Goal: Task Accomplishment & Management: Use online tool/utility

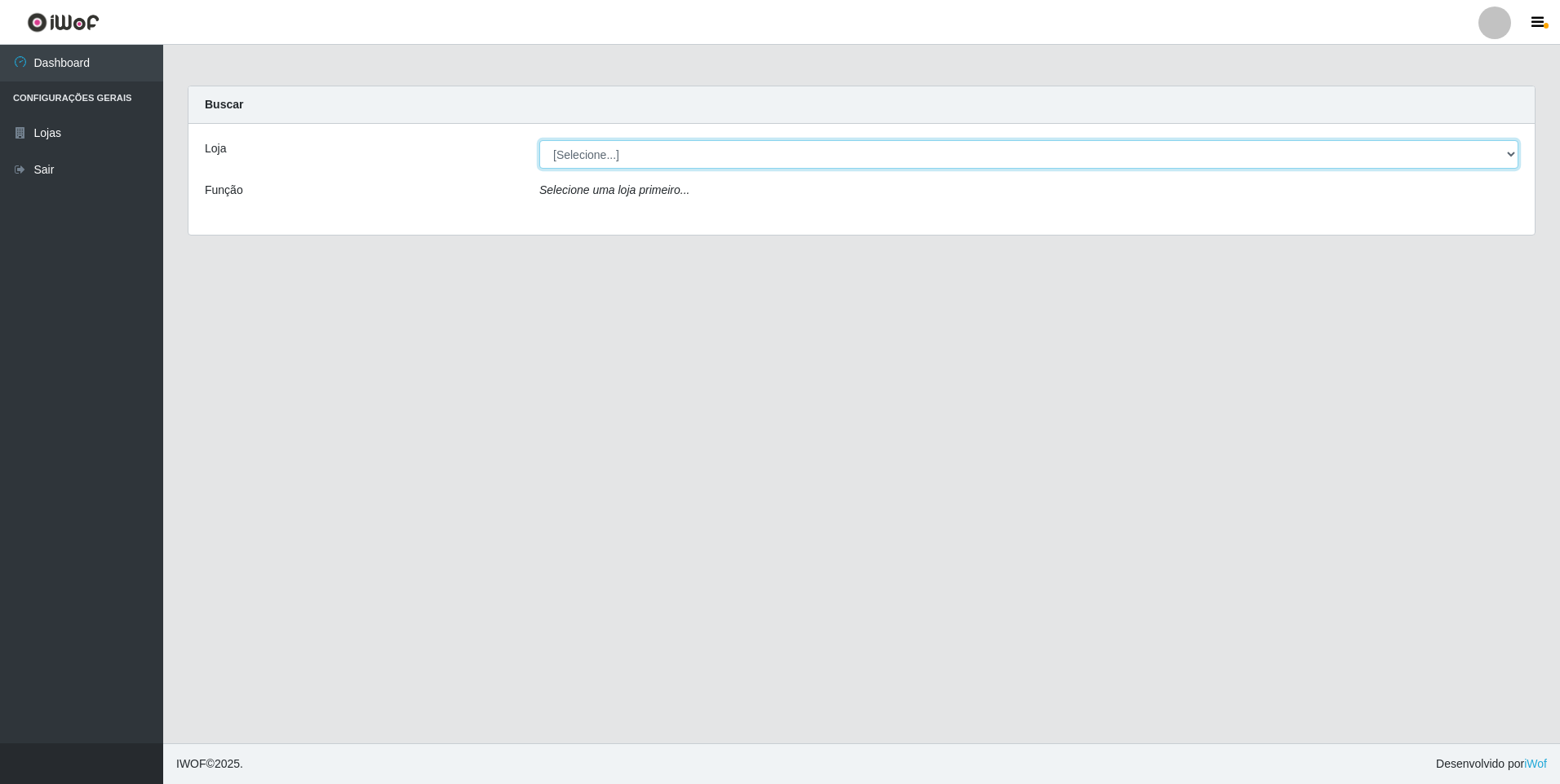
click at [674, 152] on select "[Selecione...] Atacado Vem - [STREET_ADDRESS]" at bounding box center [1028, 154] width 979 height 29
select select "461"
click at [539, 140] on select "[Selecione...] Atacado Vem - [STREET_ADDRESS]" at bounding box center [1028, 154] width 979 height 29
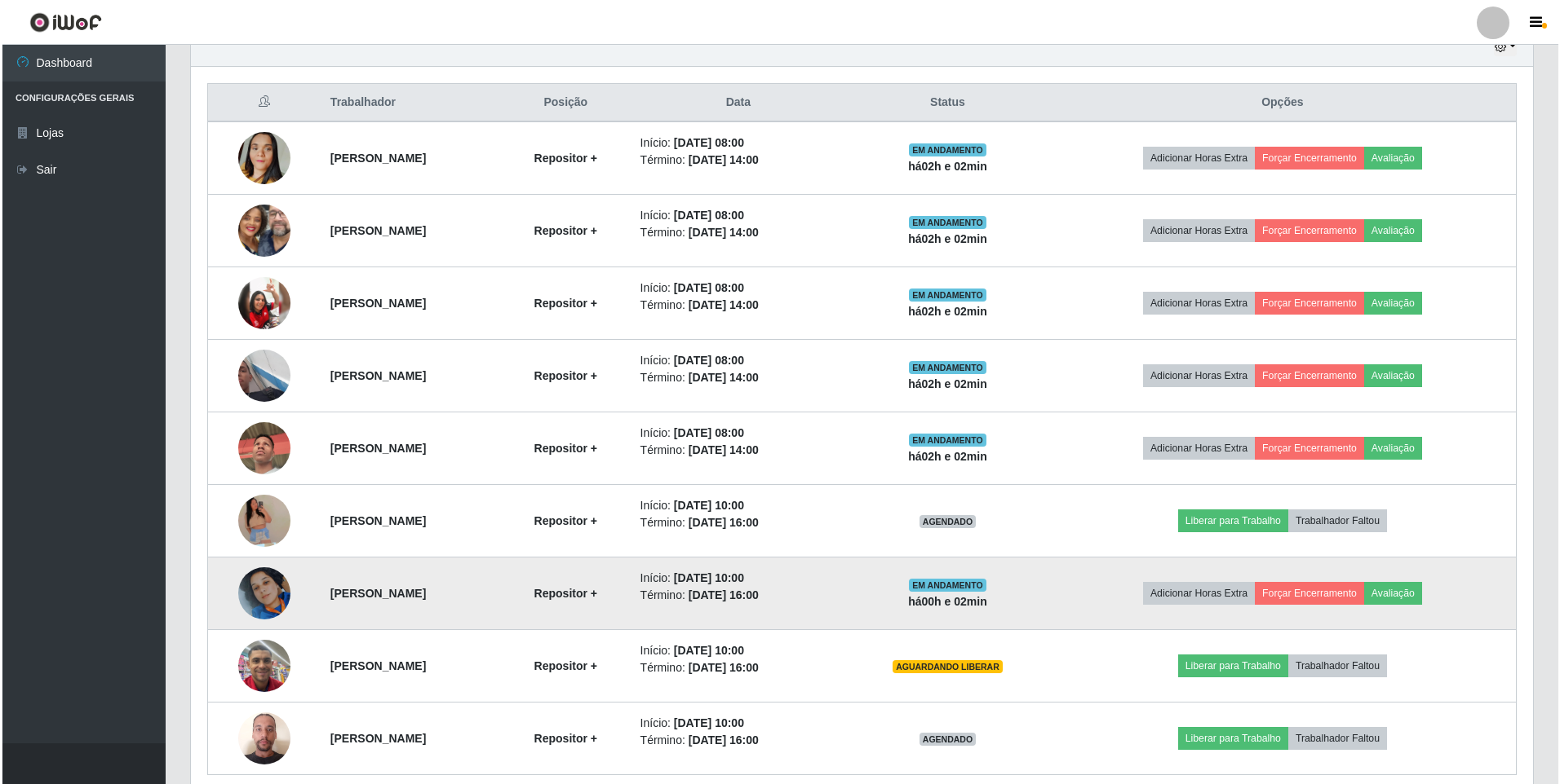
scroll to position [661, 0]
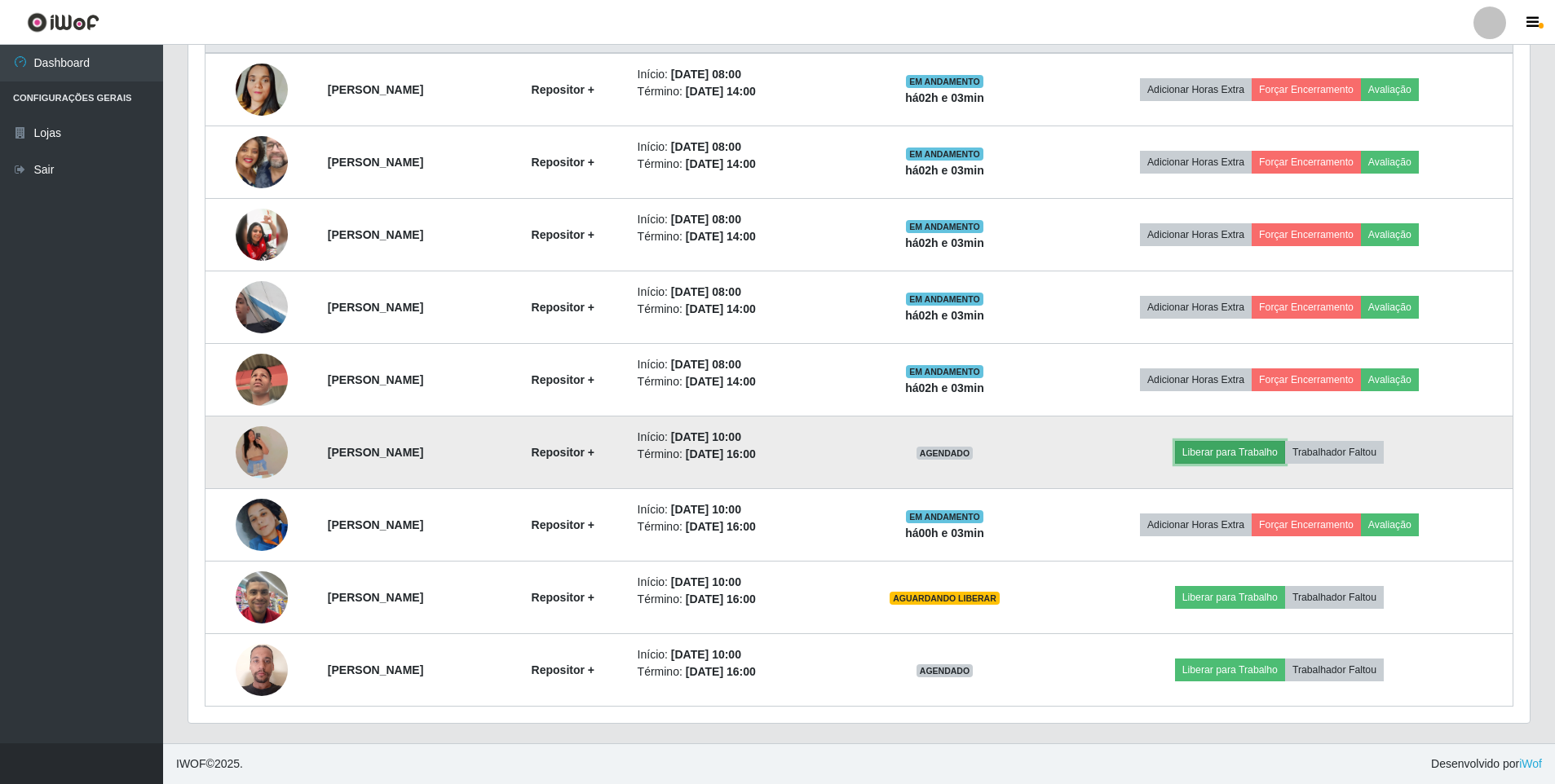
click at [1249, 456] on button "Liberar para Trabalho" at bounding box center [1230, 453] width 110 height 23
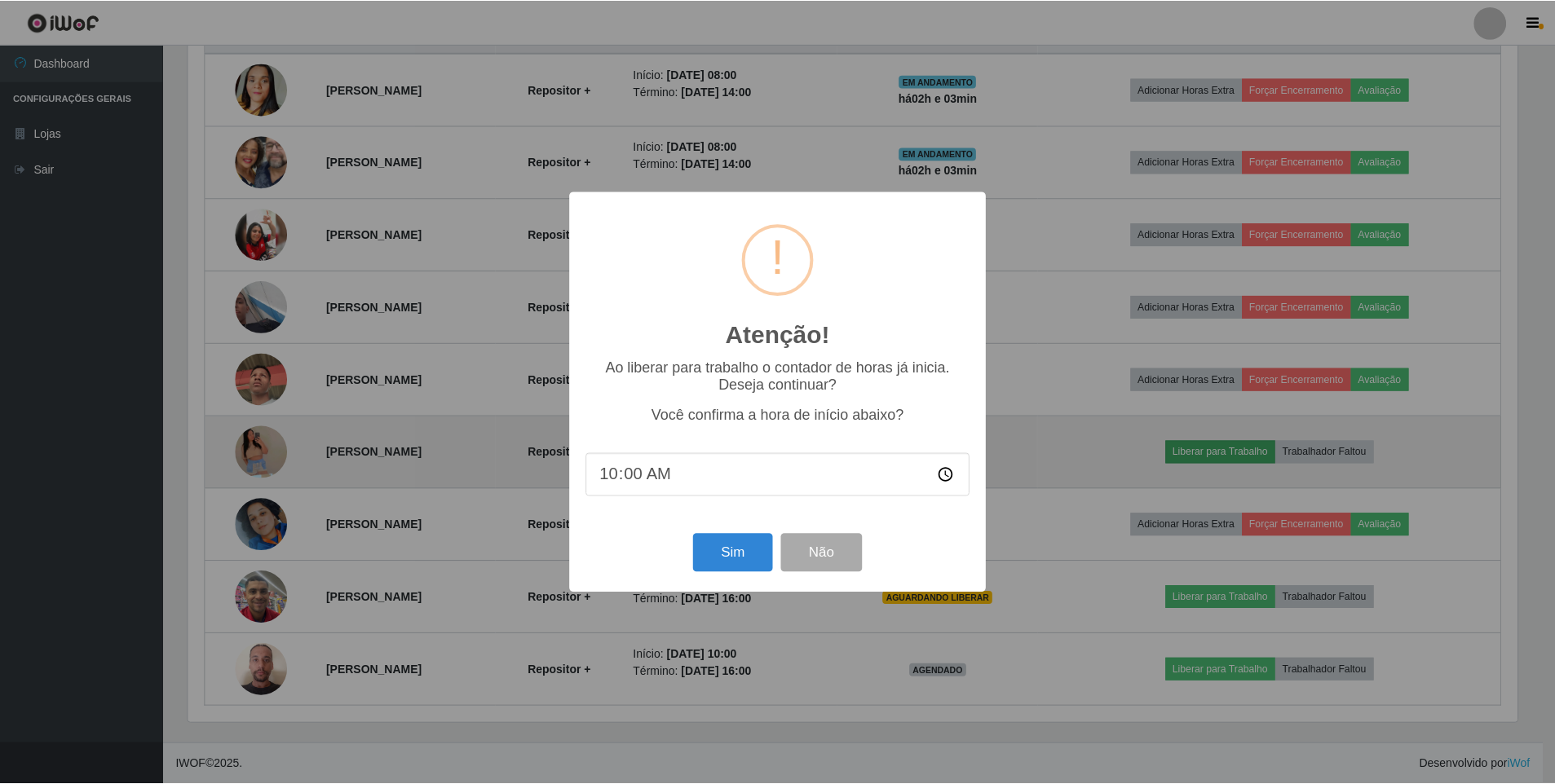
scroll to position [338, 1333]
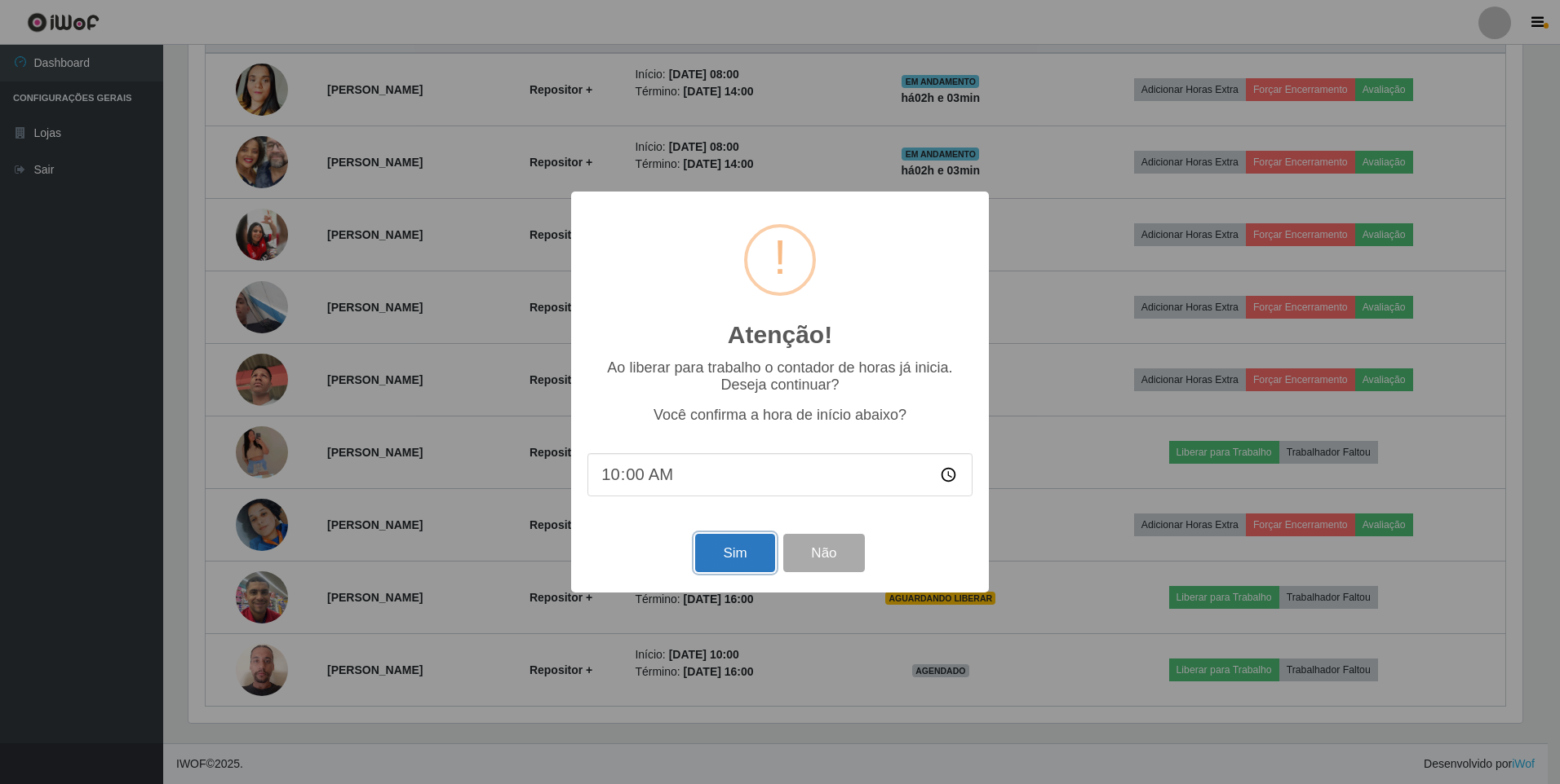
click at [718, 549] on button "Sim" at bounding box center [734, 553] width 79 height 38
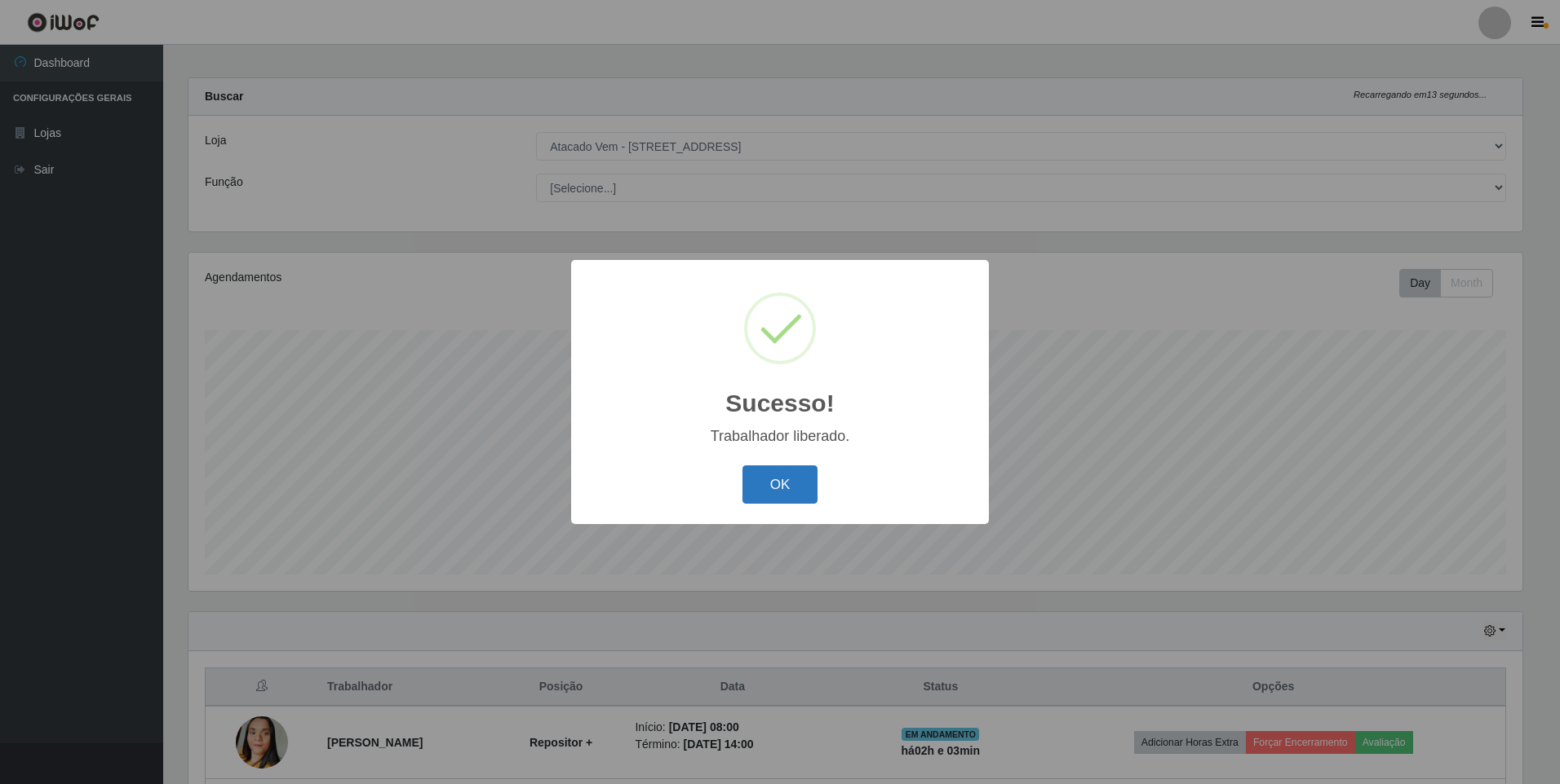
click at [773, 504] on button "OK" at bounding box center [780, 485] width 75 height 38
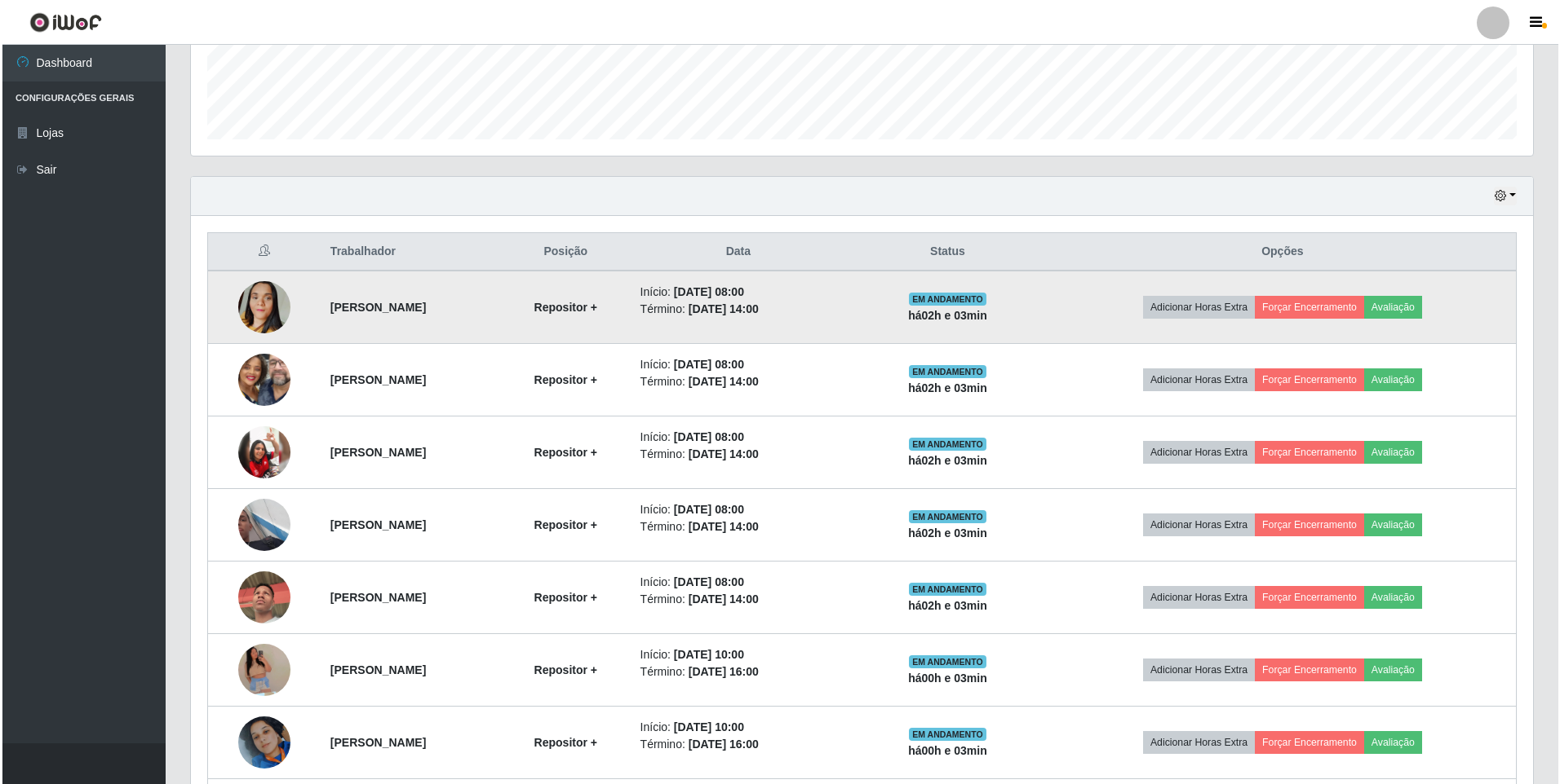
scroll to position [579, 0]
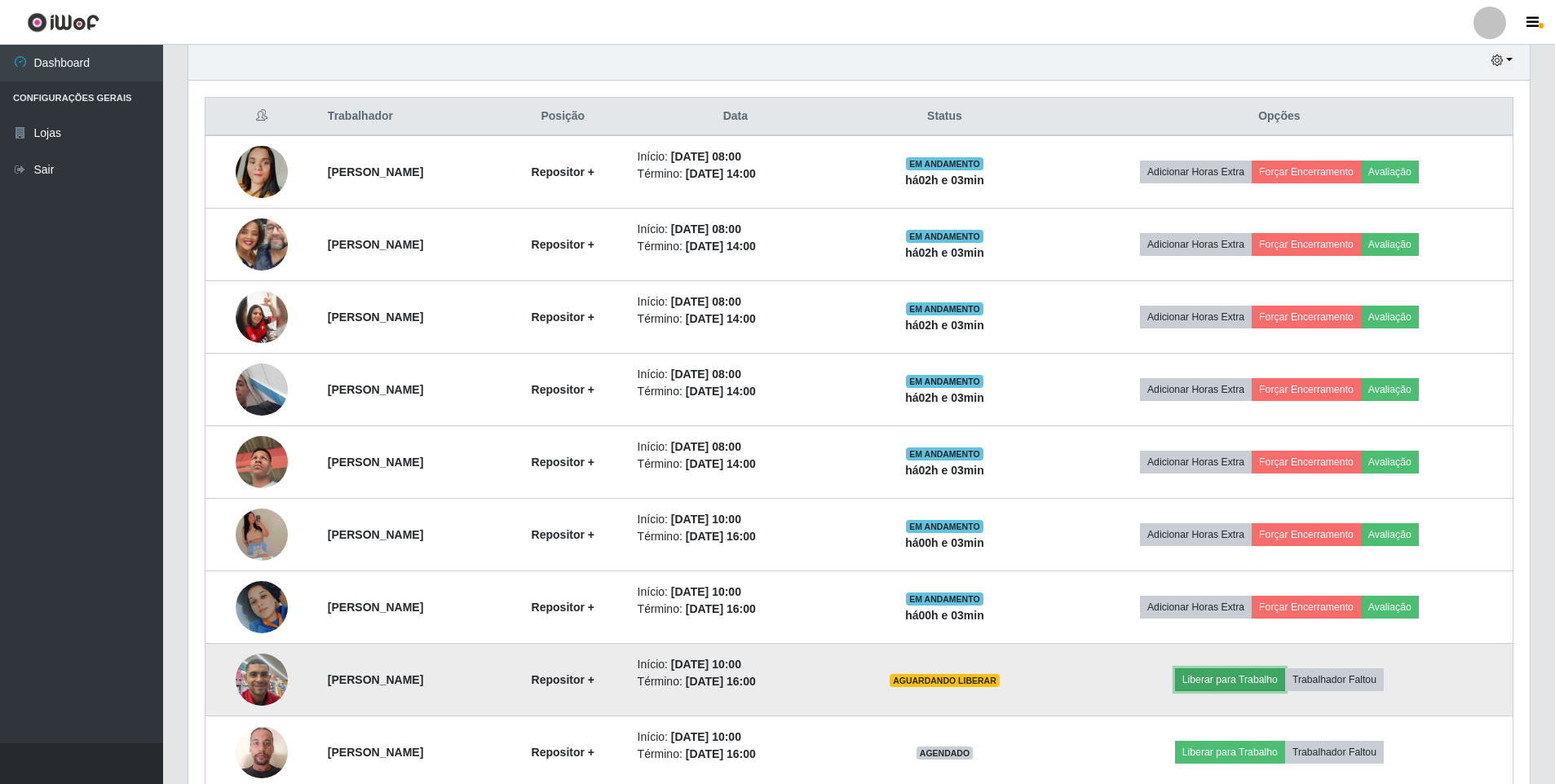
click at [1242, 676] on button "Liberar para Trabalho" at bounding box center [1230, 680] width 110 height 23
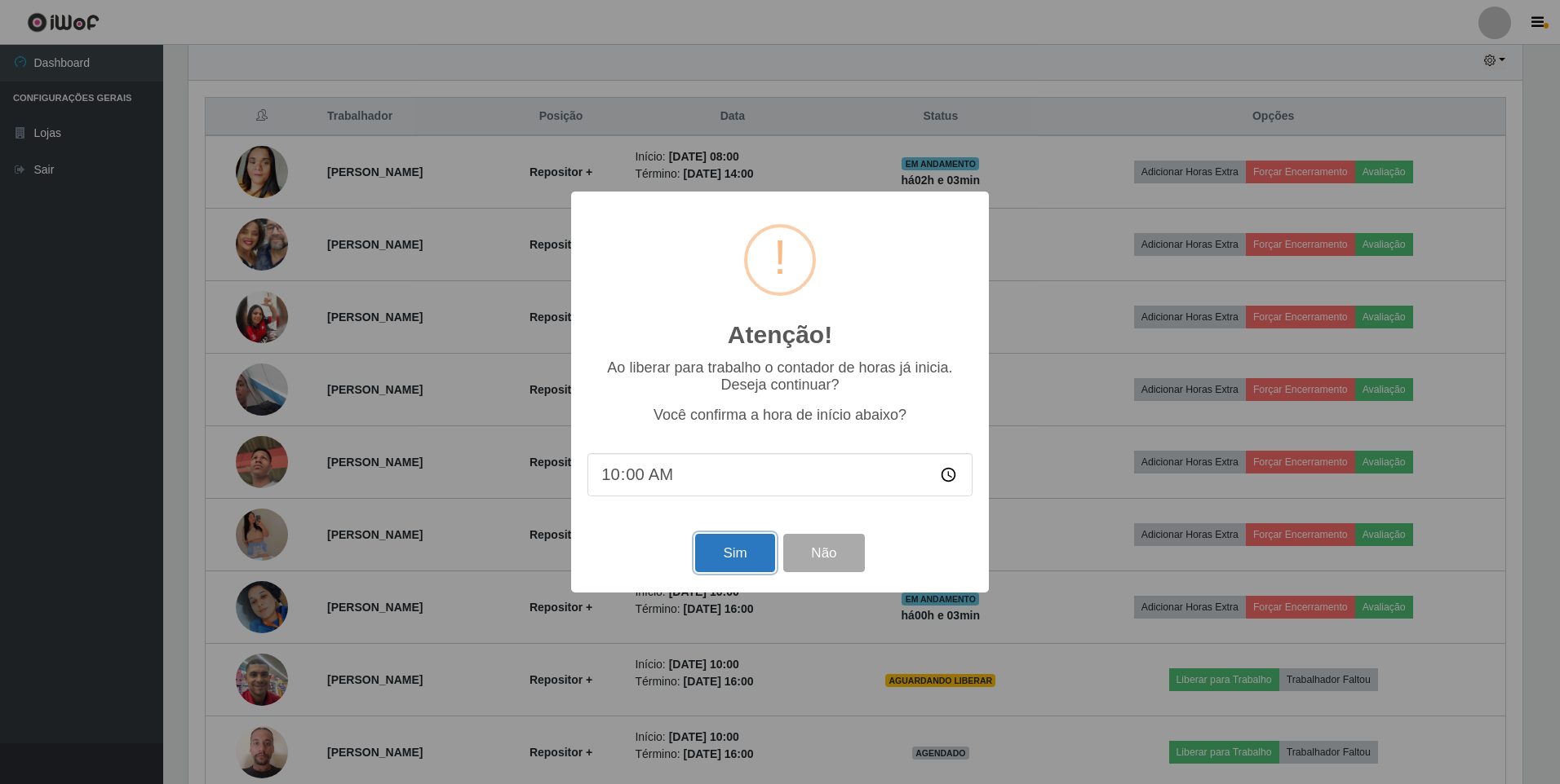
click at [726, 555] on button "Sim" at bounding box center [734, 553] width 79 height 38
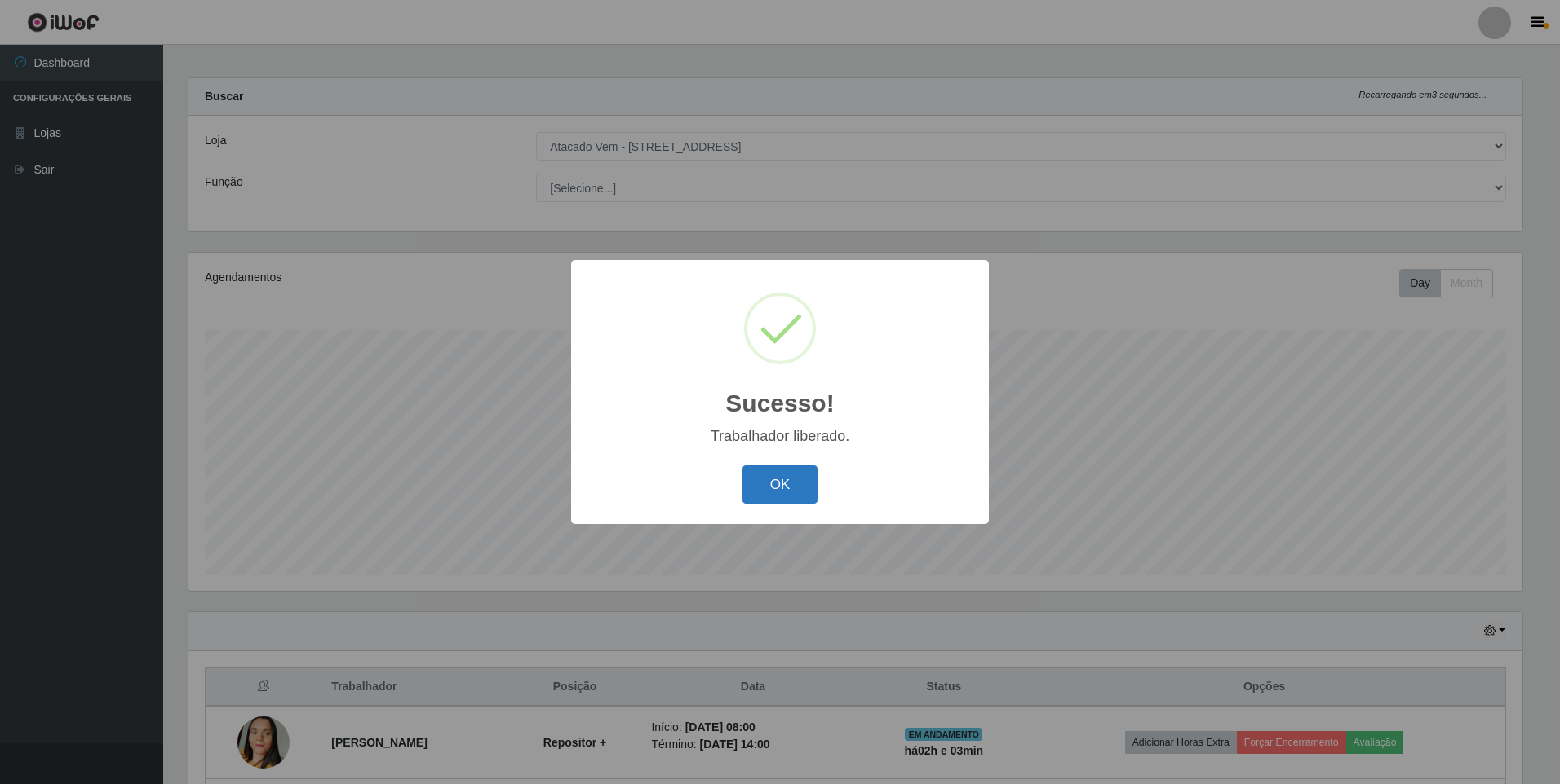
click at [770, 481] on button "OK" at bounding box center [780, 485] width 75 height 38
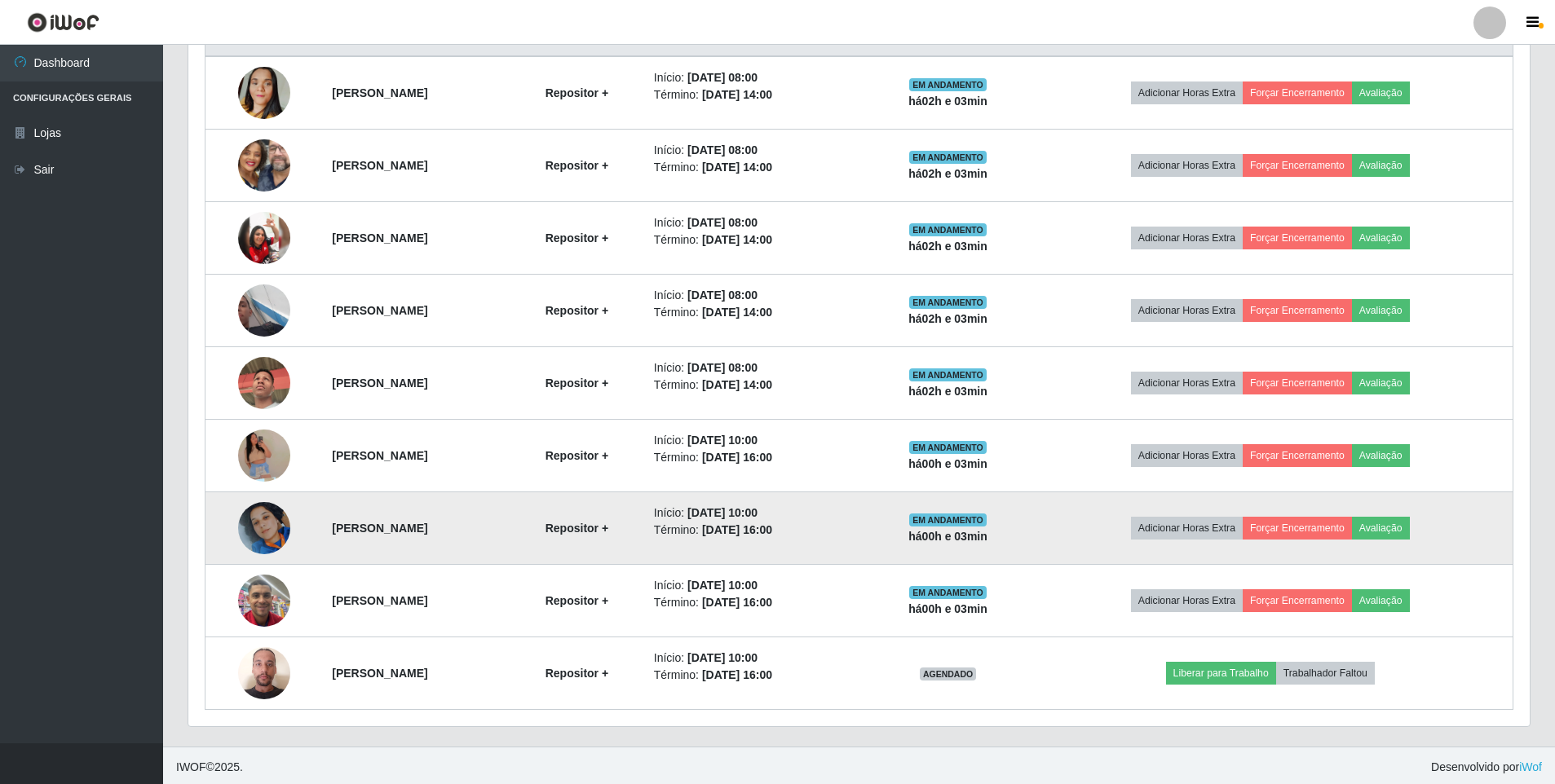
scroll to position [661, 0]
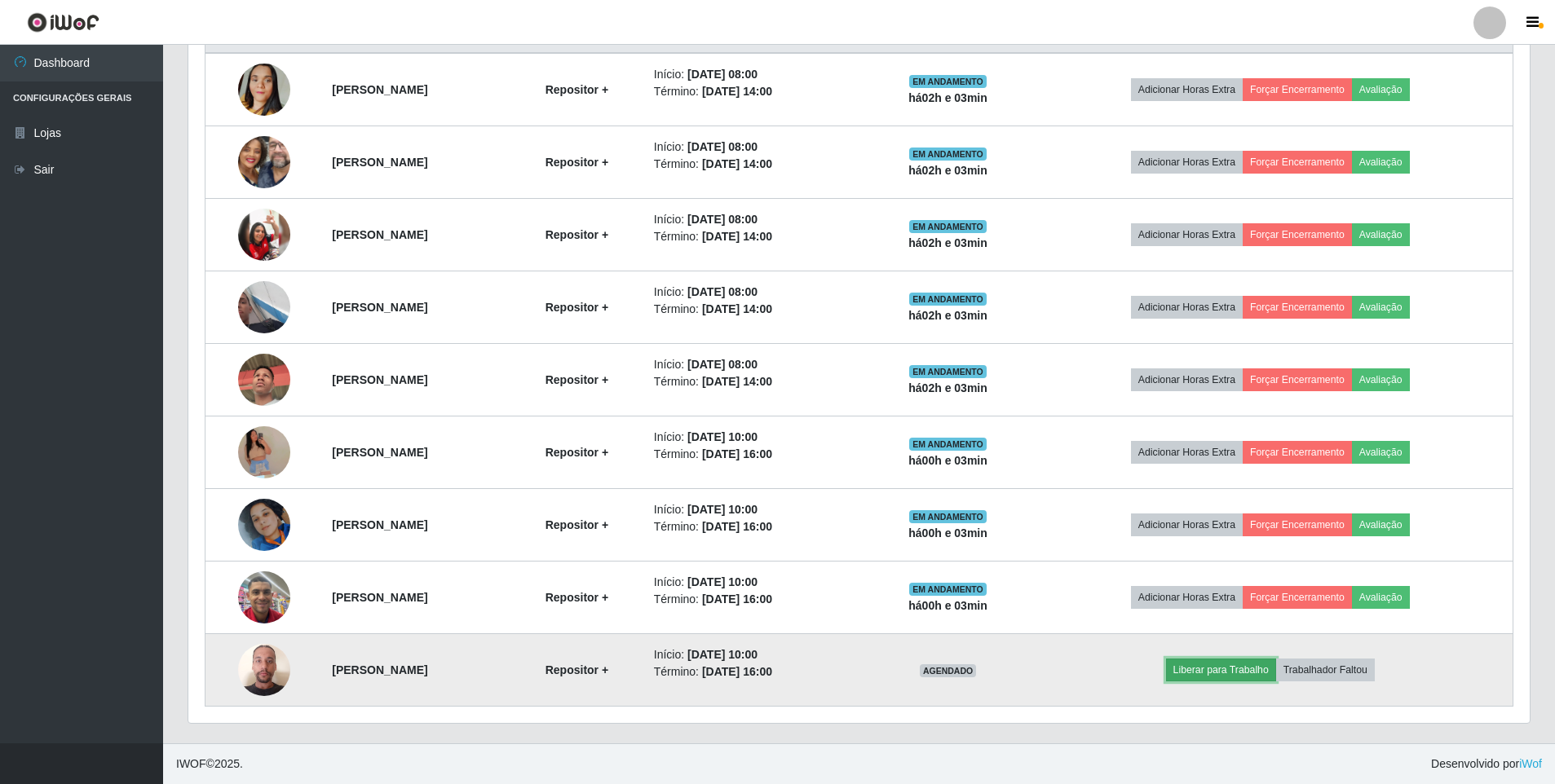
click at [1227, 673] on button "Liberar para Trabalho" at bounding box center [1220, 670] width 110 height 23
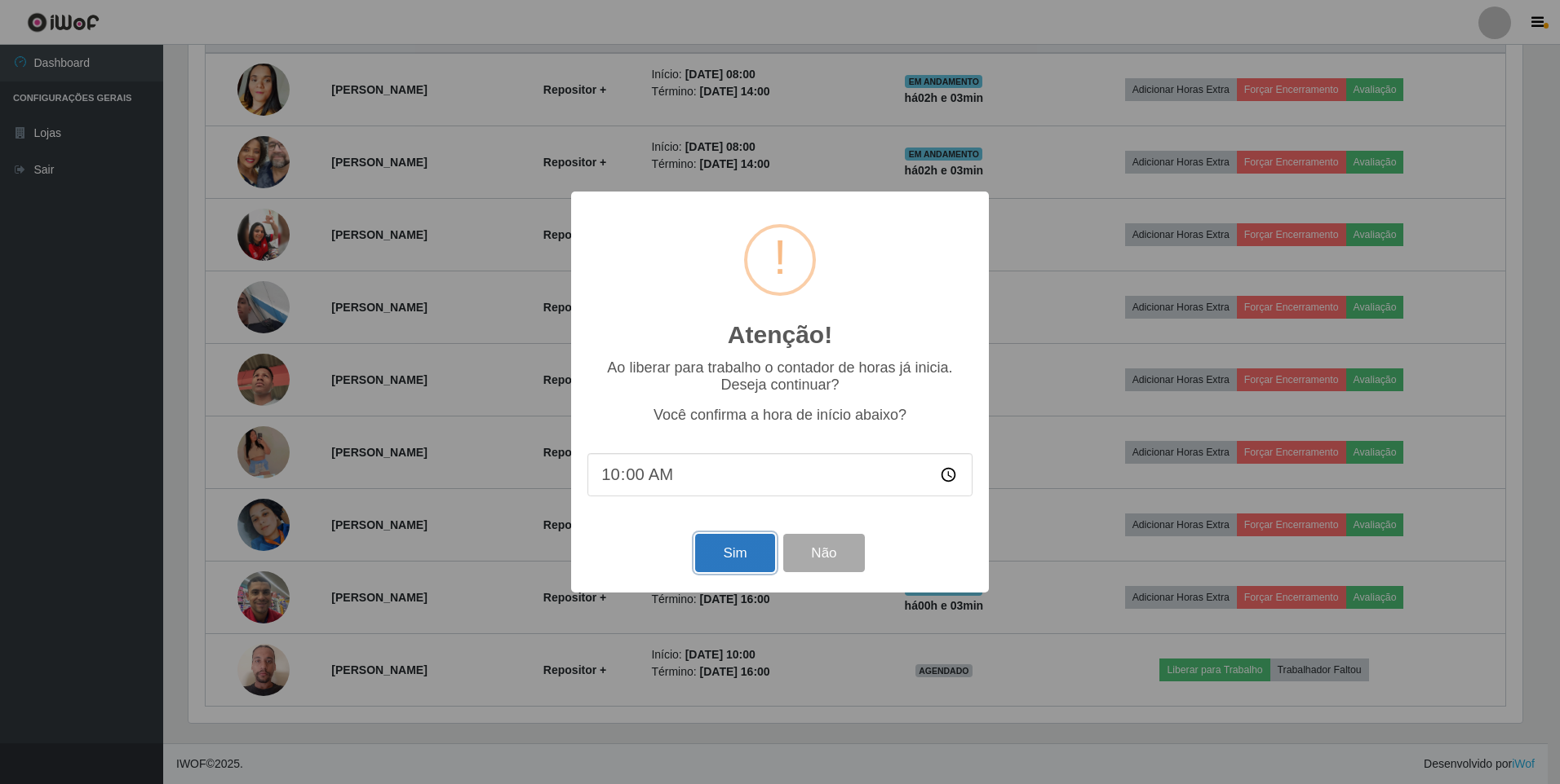
click at [739, 547] on button "Sim" at bounding box center [734, 553] width 79 height 38
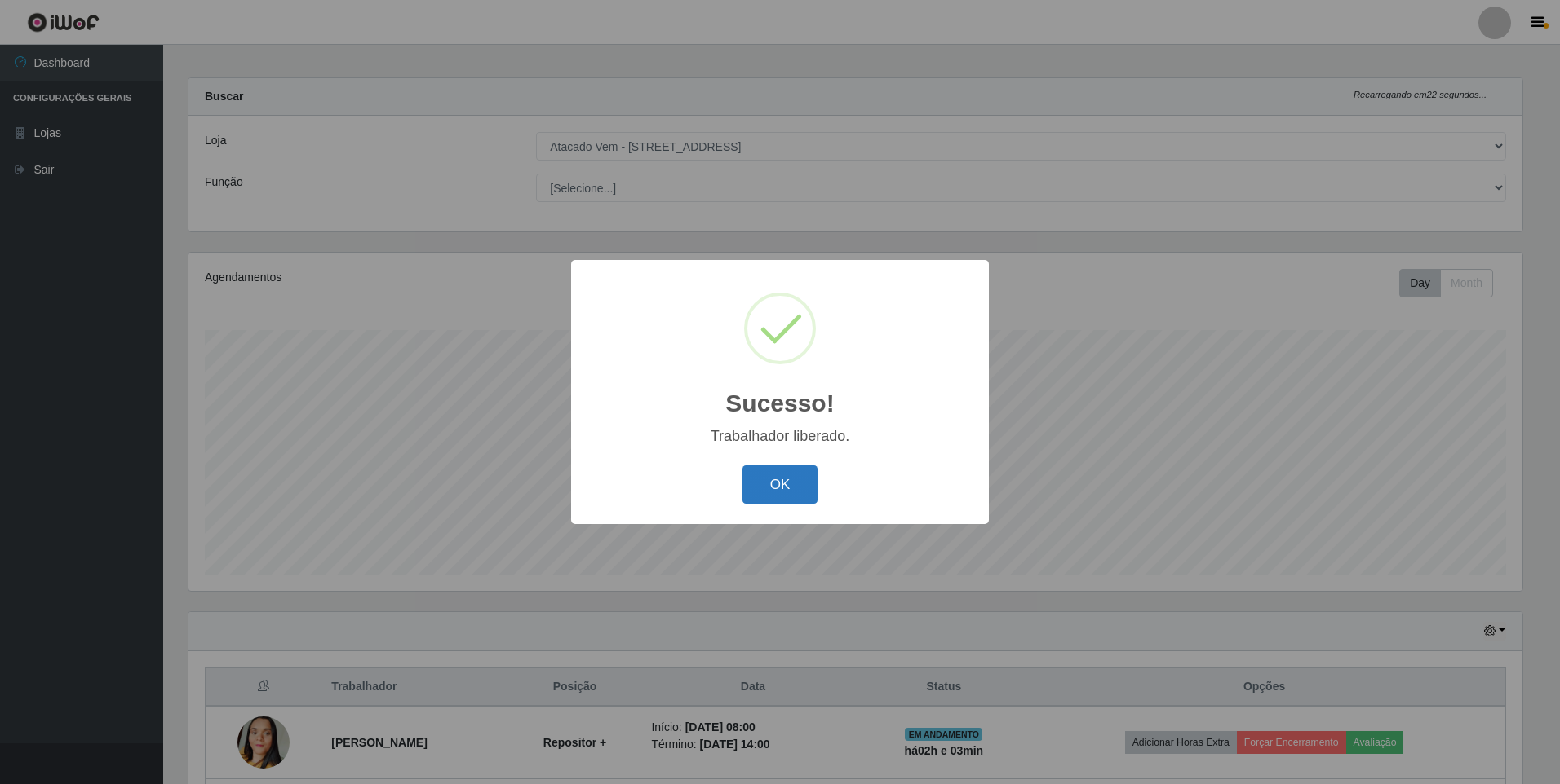
click at [808, 473] on button "OK" at bounding box center [780, 485] width 75 height 38
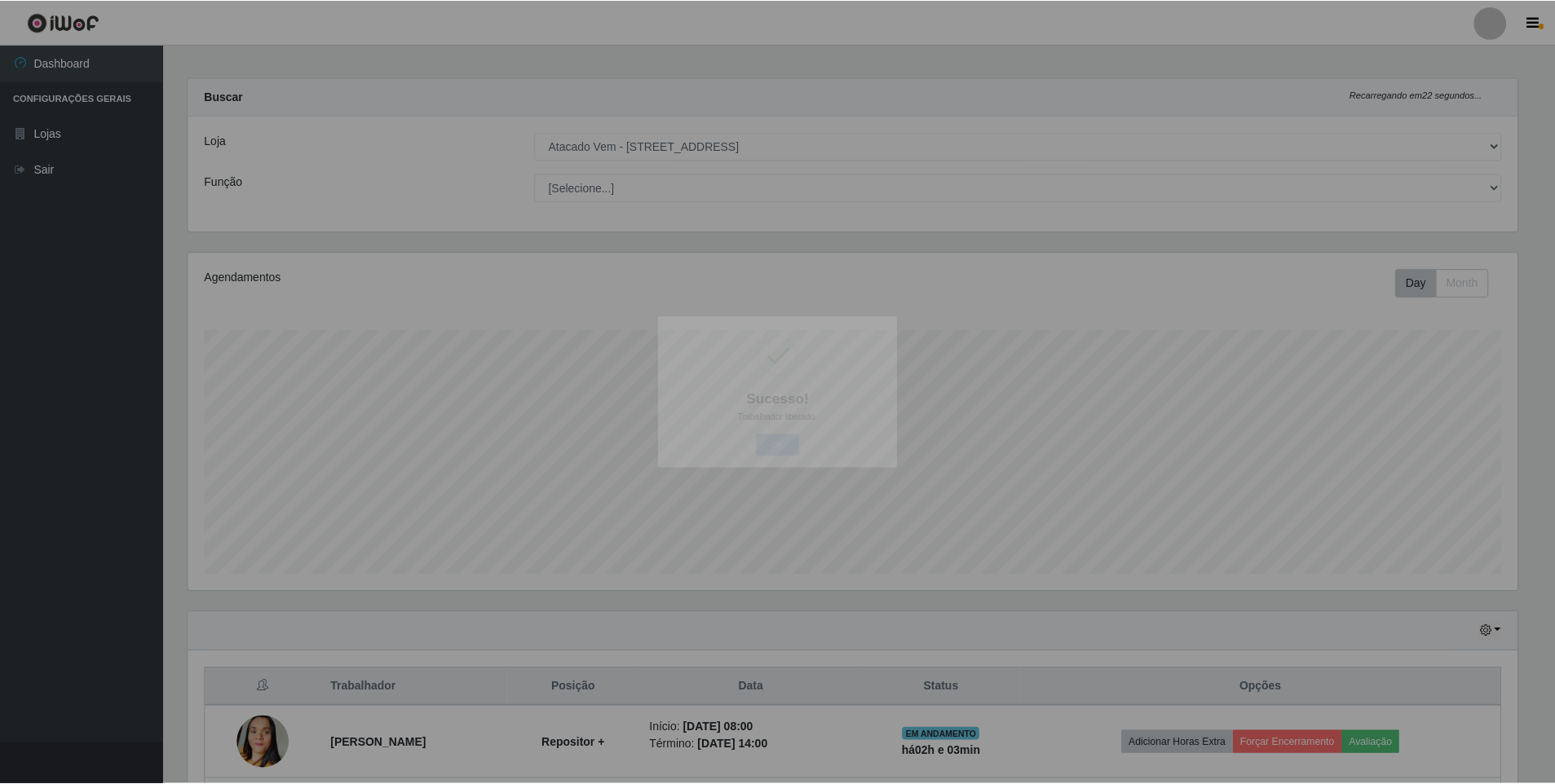
scroll to position [0, 0]
